Goal: Check status: Check status

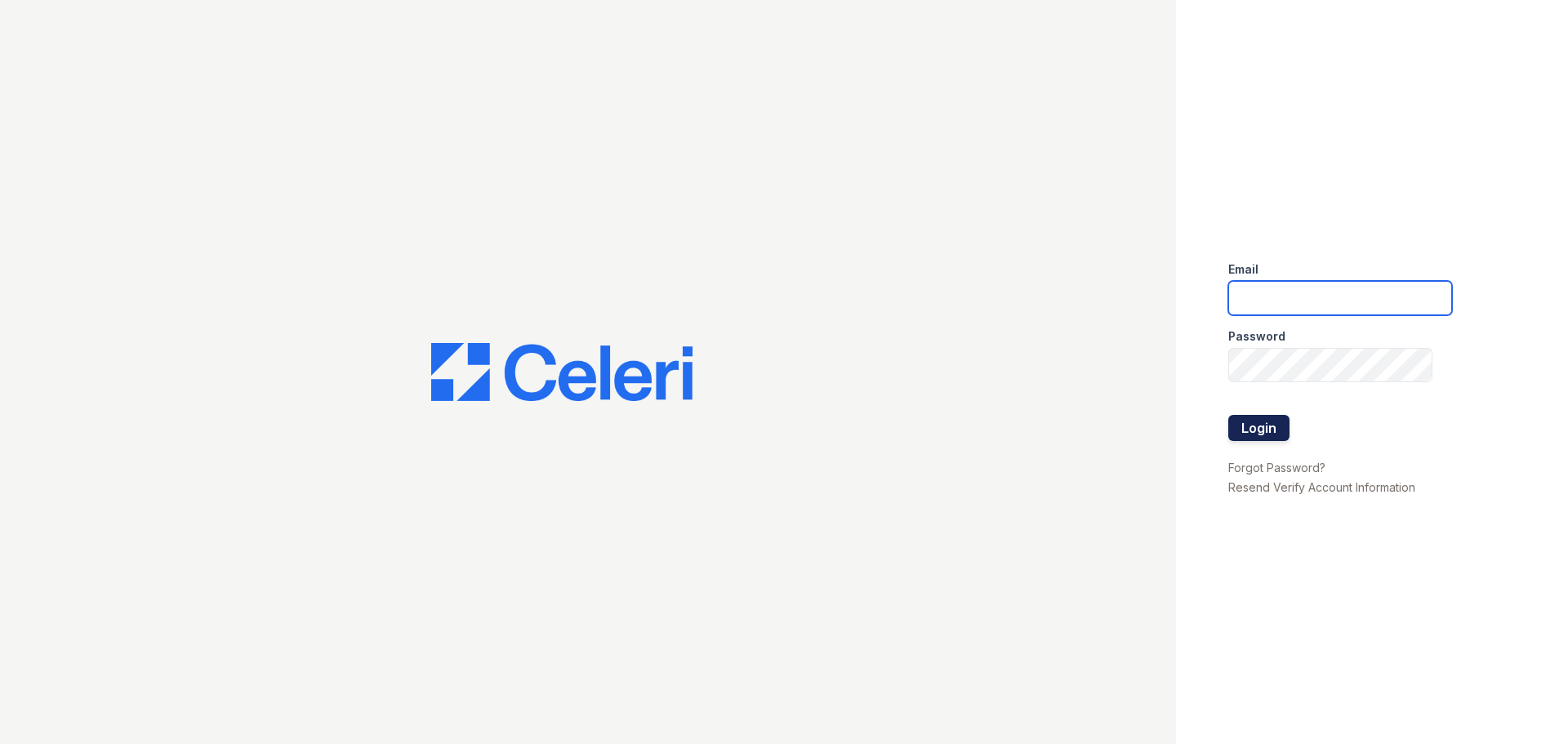
type input "[EMAIL_ADDRESS][DOMAIN_NAME]"
click at [1258, 428] on button "Login" at bounding box center [1259, 427] width 61 height 26
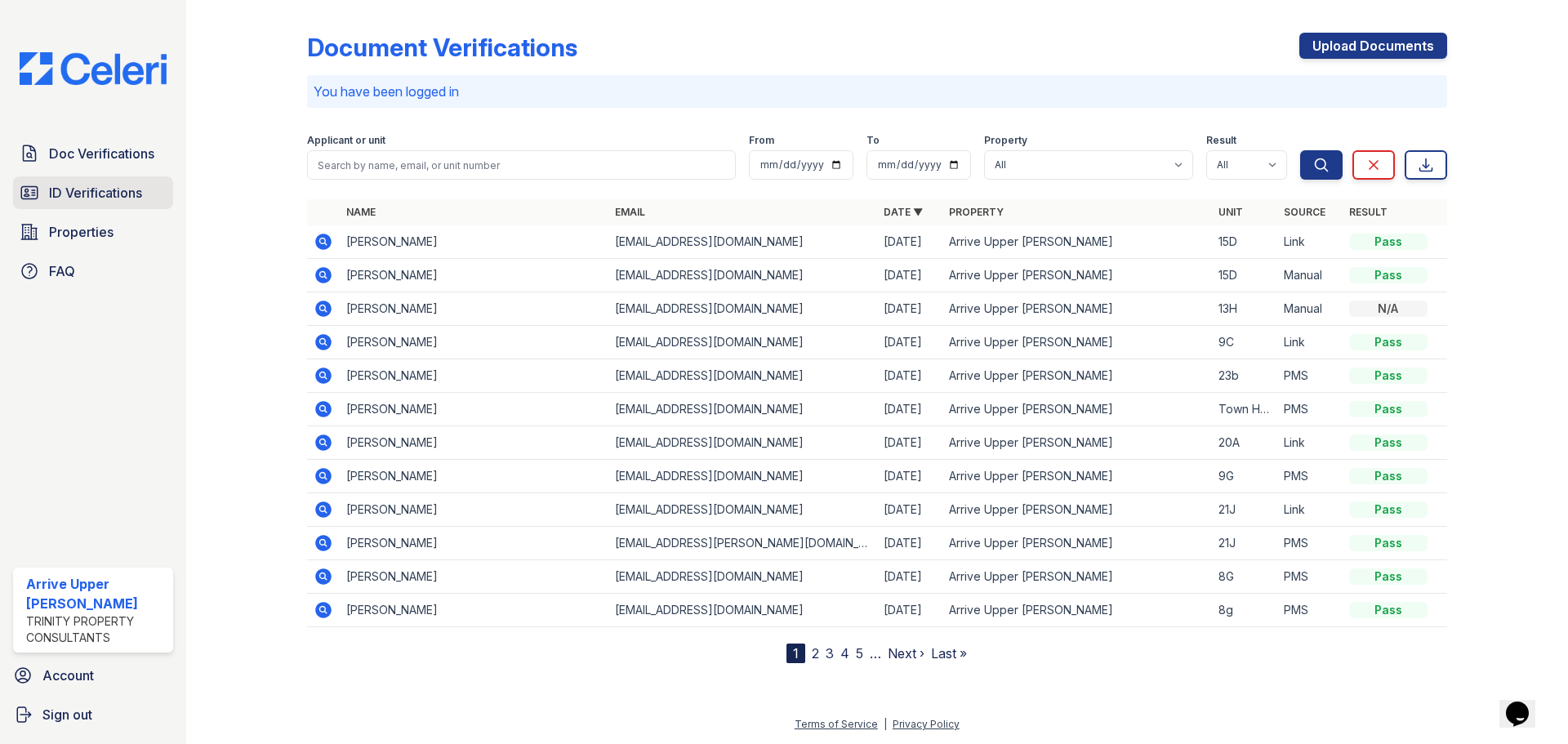
drag, startPoint x: 101, startPoint y: 193, endPoint x: 122, endPoint y: 187, distance: 21.8
click at [101, 193] on span "ID Verifications" at bounding box center [95, 193] width 93 height 20
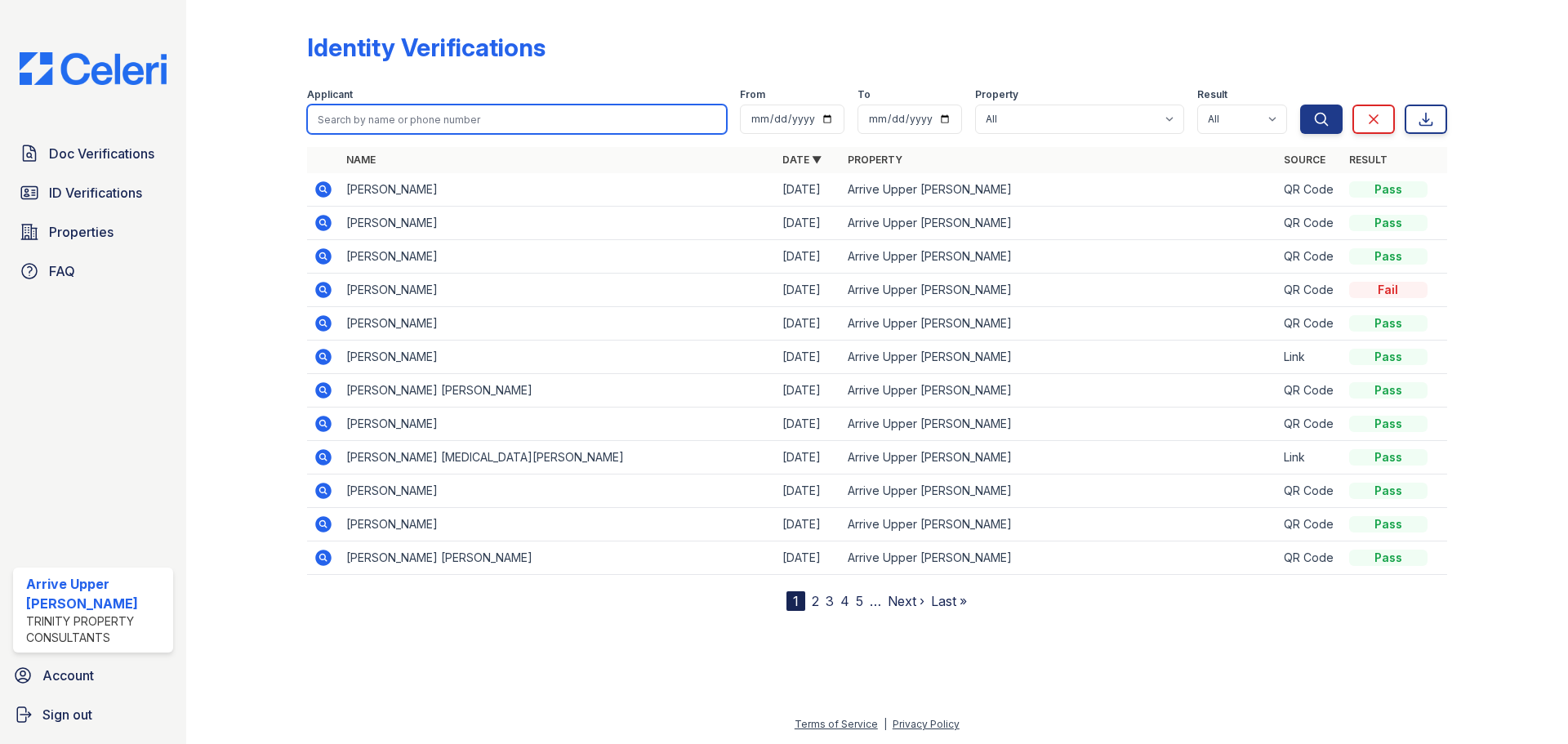
paste input "[PERSON_NAME]"
type input "[PERSON_NAME]"
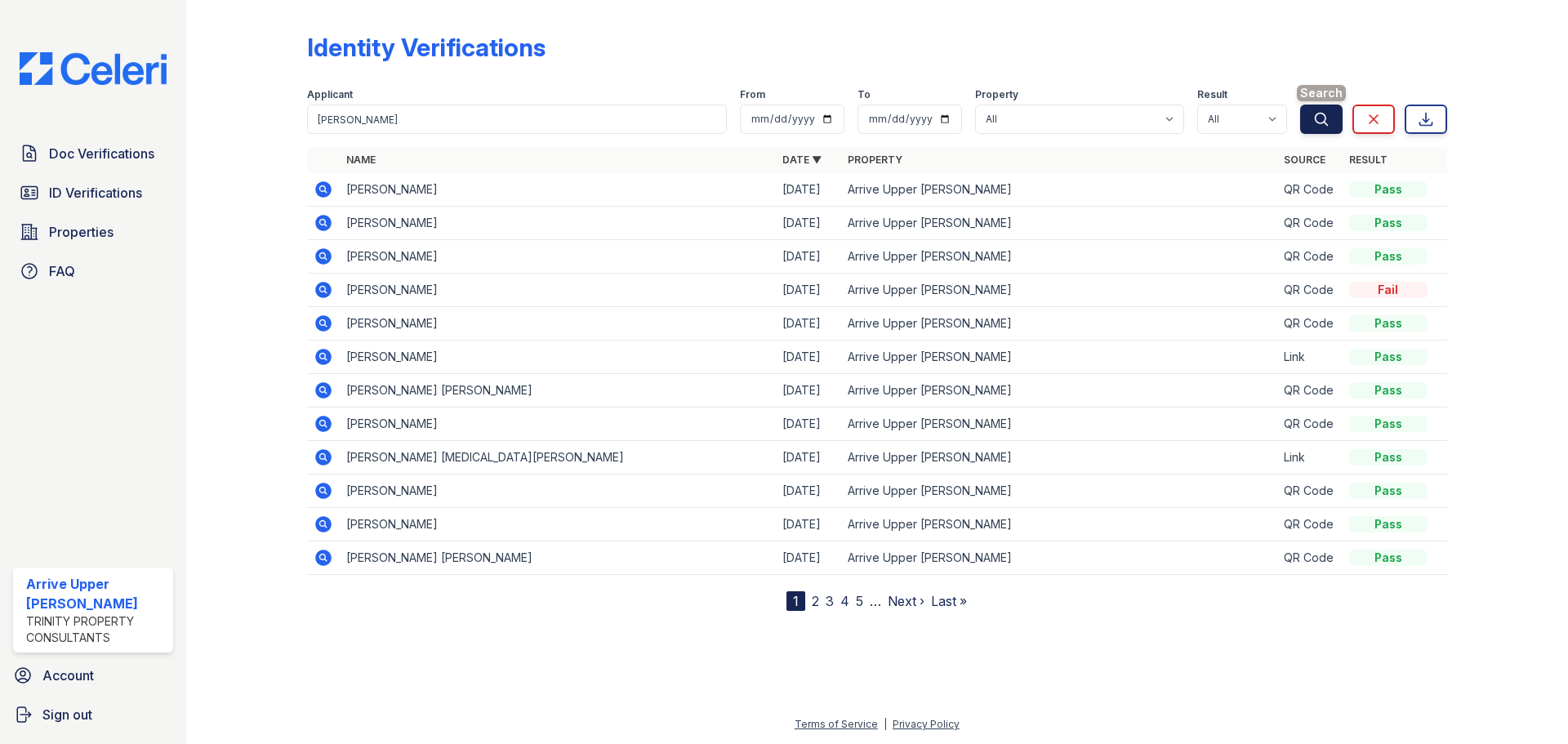
click at [1324, 128] on button "Search" at bounding box center [1321, 119] width 42 height 30
